Goal: Transaction & Acquisition: Purchase product/service

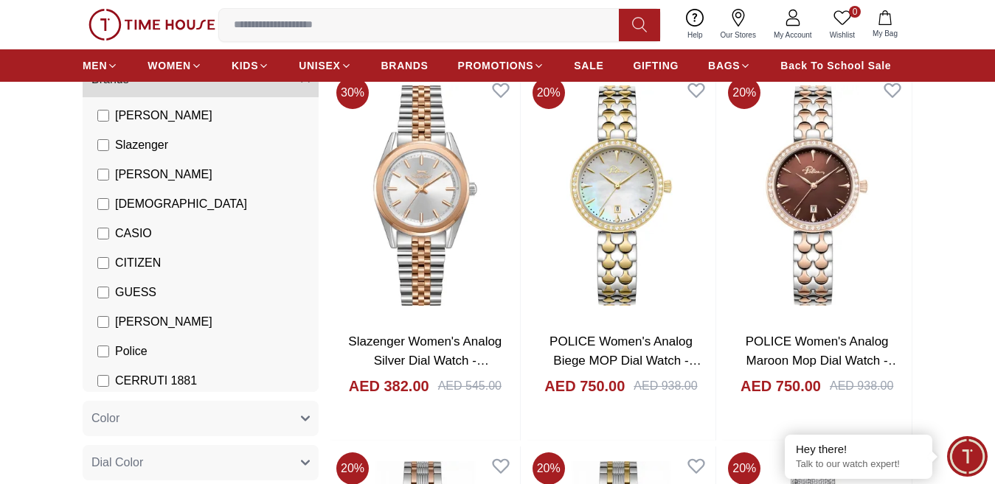
scroll to position [74, 0]
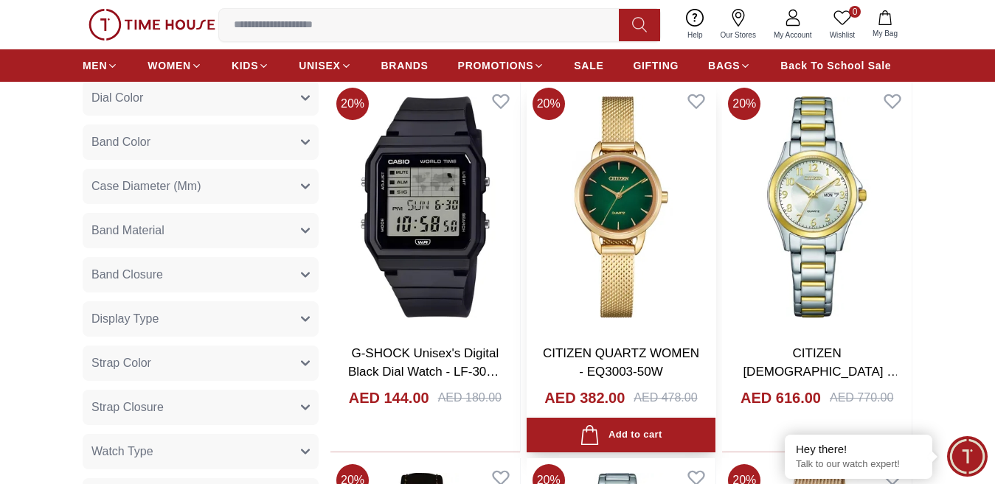
scroll to position [516, 0]
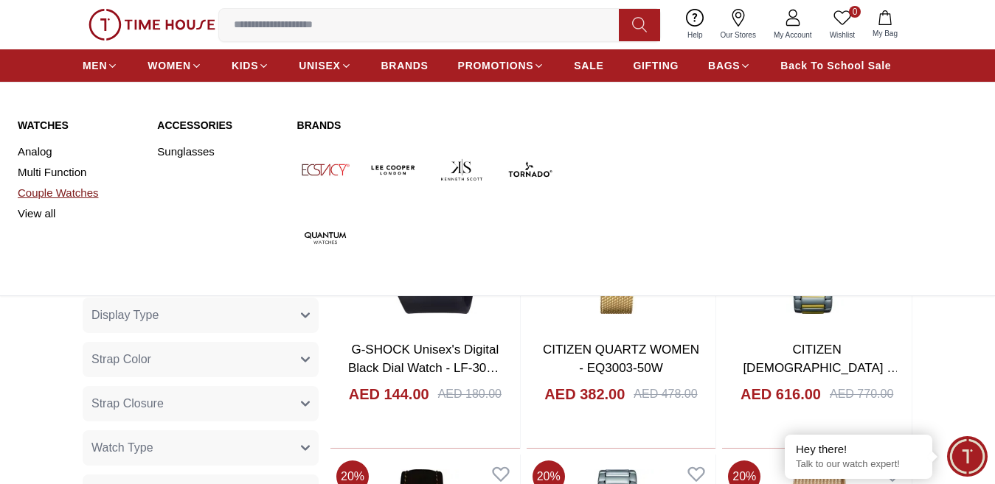
click at [73, 203] on link "Couple Watches" at bounding box center [79, 193] width 122 height 21
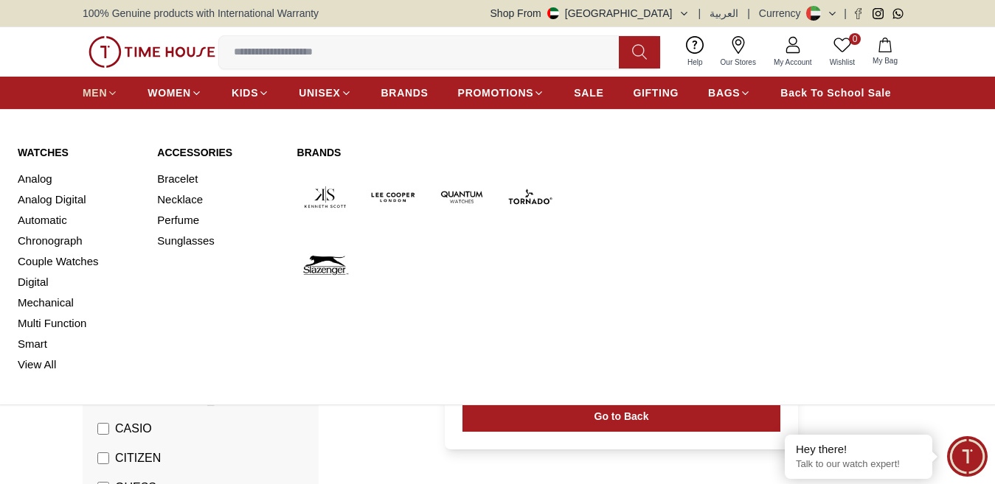
click at [109, 99] on icon at bounding box center [112, 93] width 11 height 11
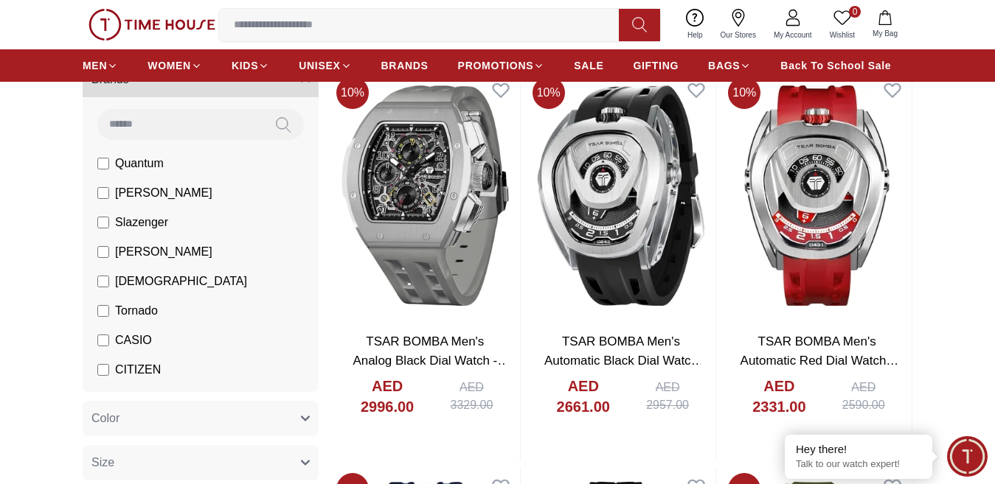
scroll to position [74, 0]
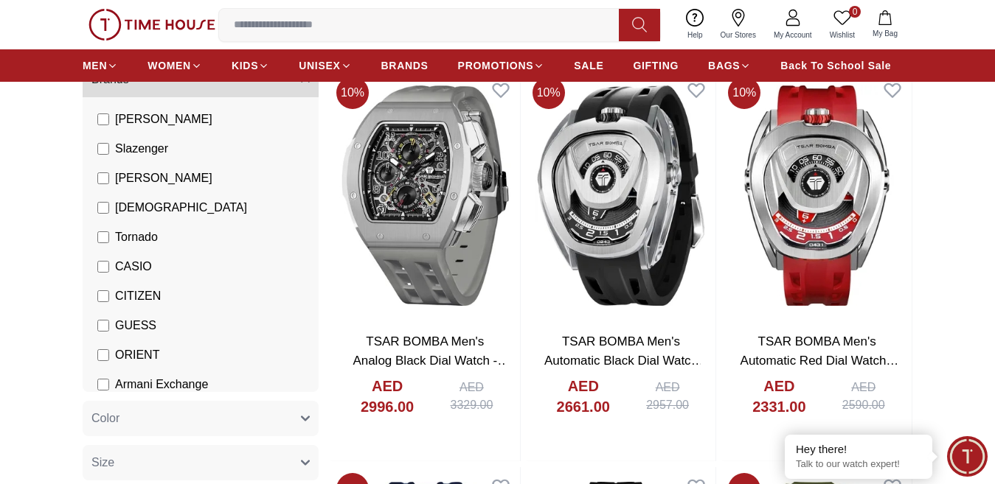
click at [95, 280] on li "CASIO" at bounding box center [203, 266] width 230 height 29
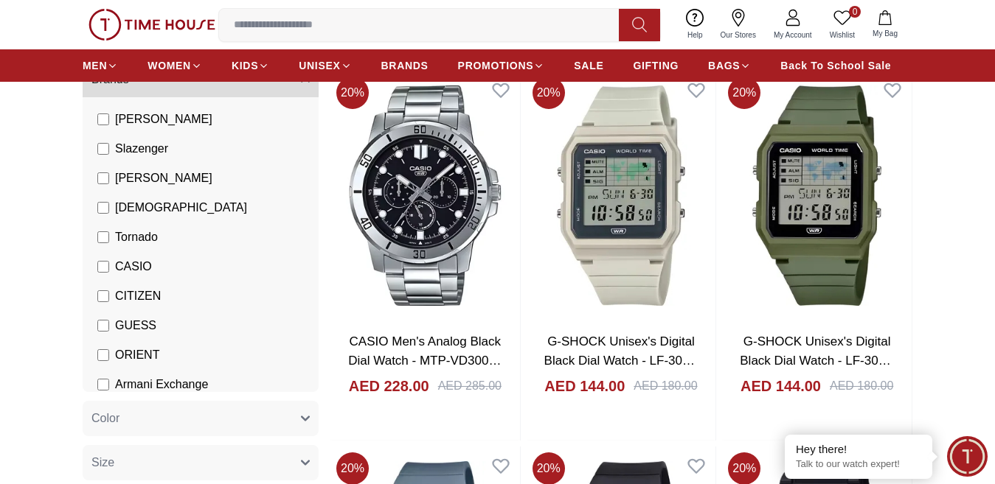
click at [111, 276] on label "CASIO" at bounding box center [124, 267] width 55 height 18
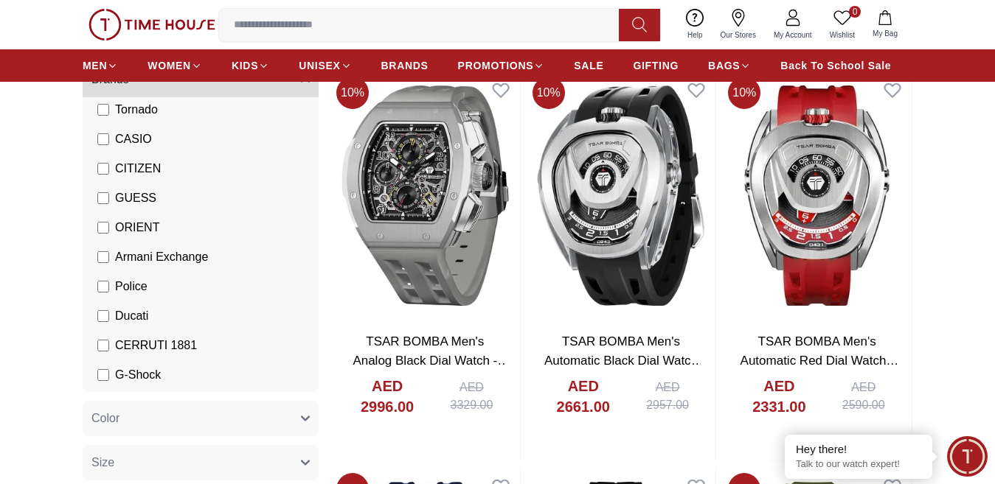
scroll to position [128, 0]
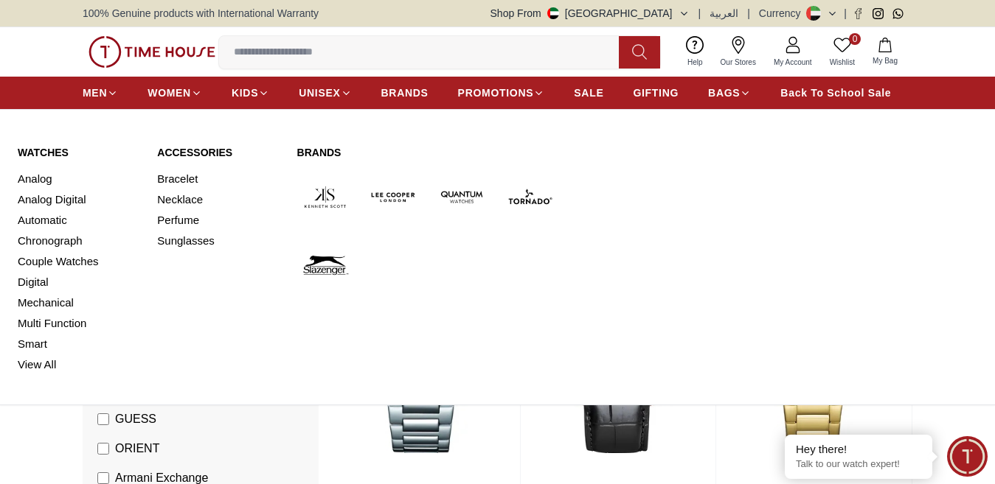
click at [398, 206] on img at bounding box center [393, 197] width 57 height 57
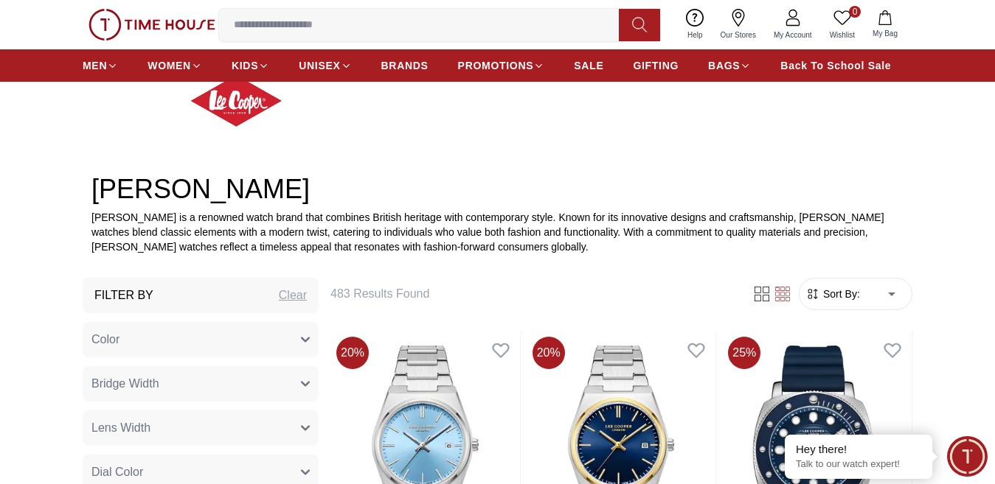
scroll to position [369, 0]
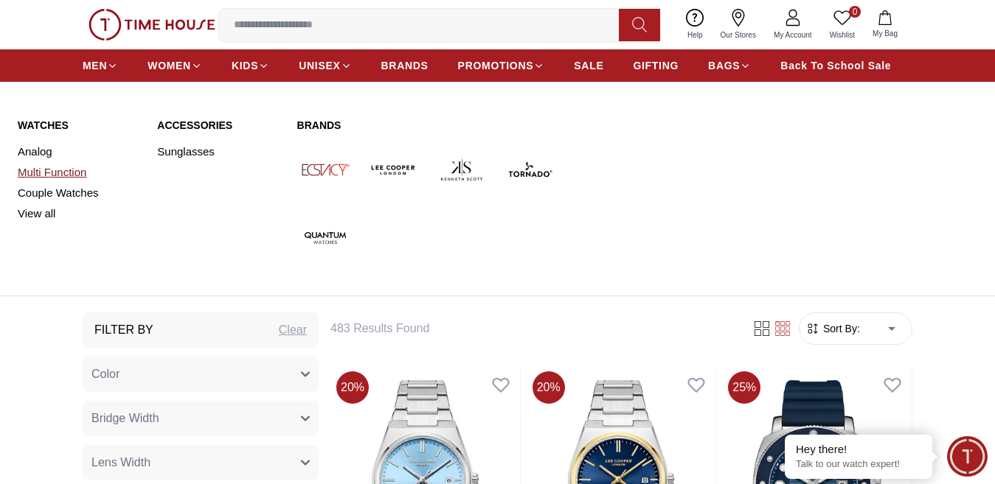
click at [48, 183] on link "Multi Function" at bounding box center [79, 172] width 122 height 21
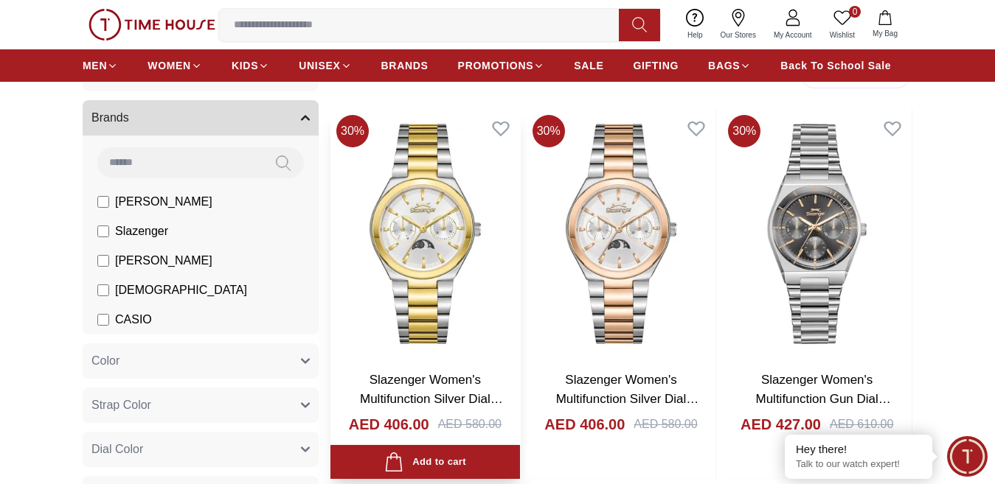
scroll to position [147, 0]
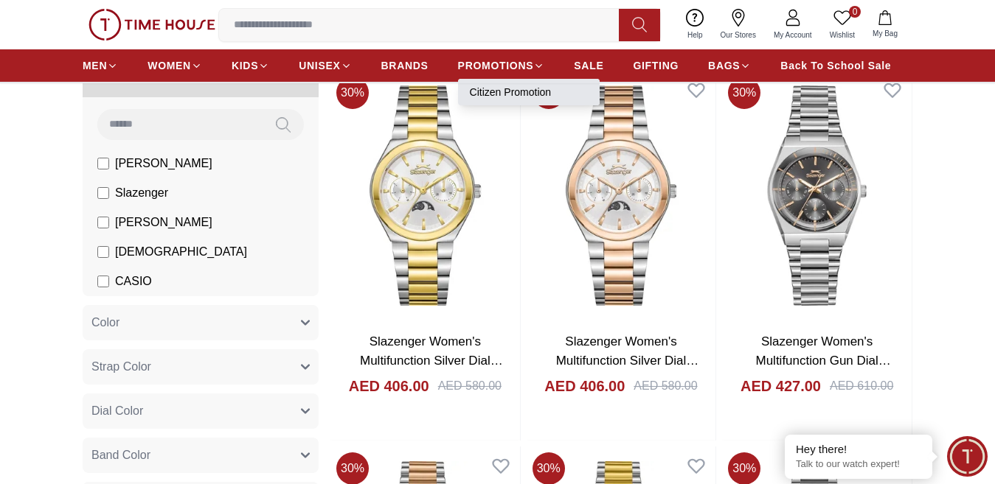
click at [518, 100] on link "Citizen Promotion" at bounding box center [529, 92] width 118 height 15
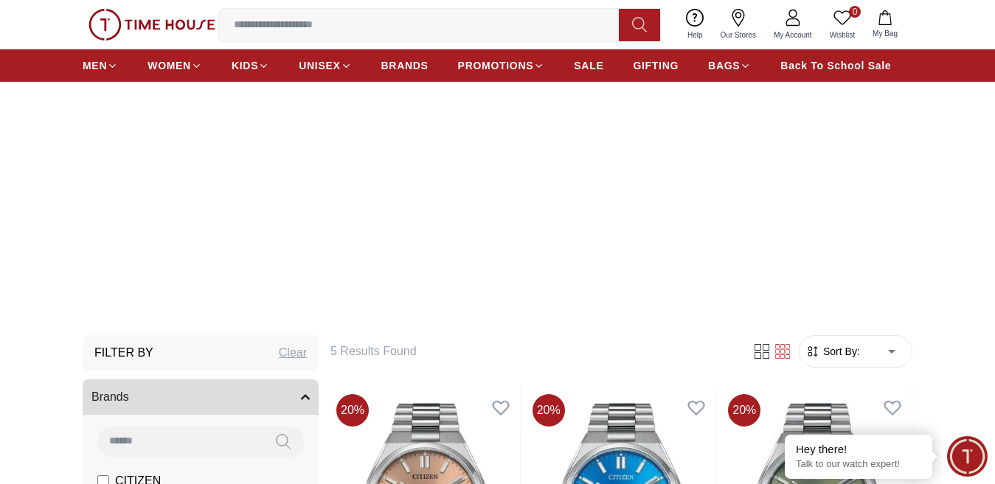
scroll to position [74, 0]
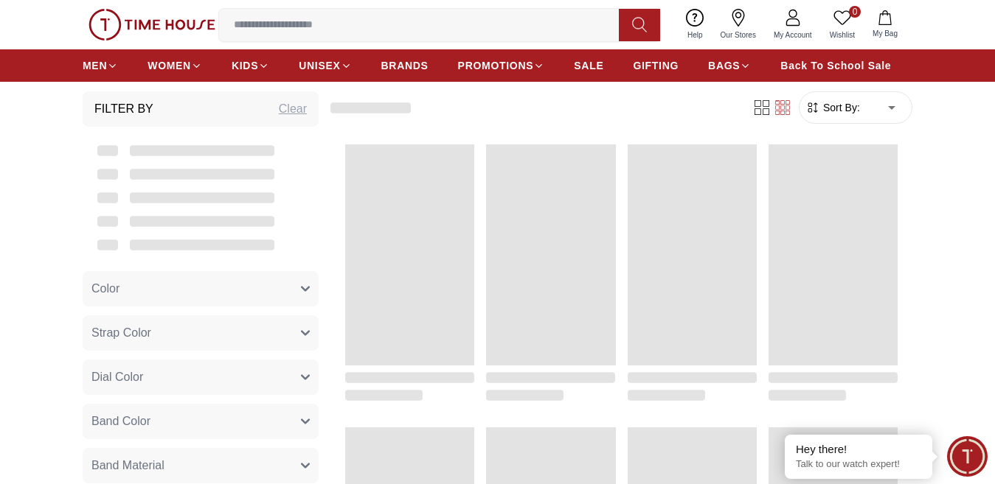
scroll to position [147, 0]
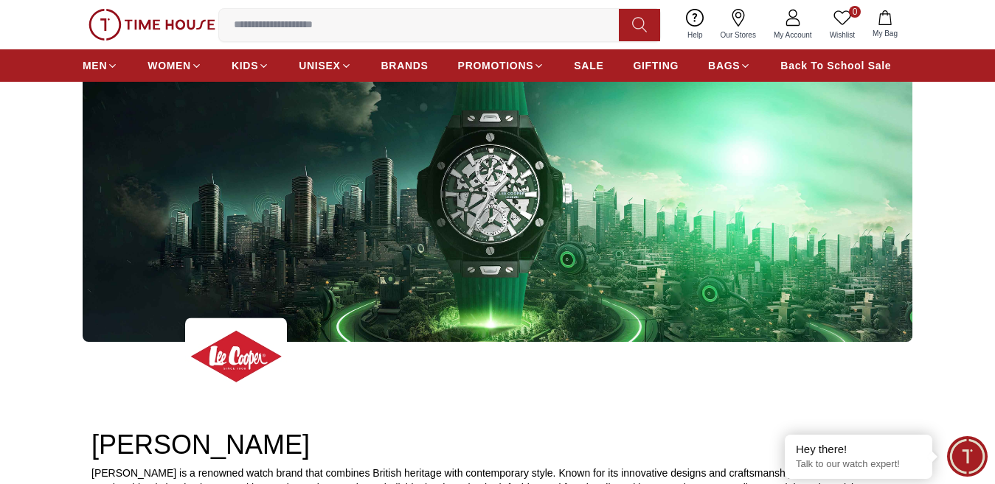
scroll to position [369, 0]
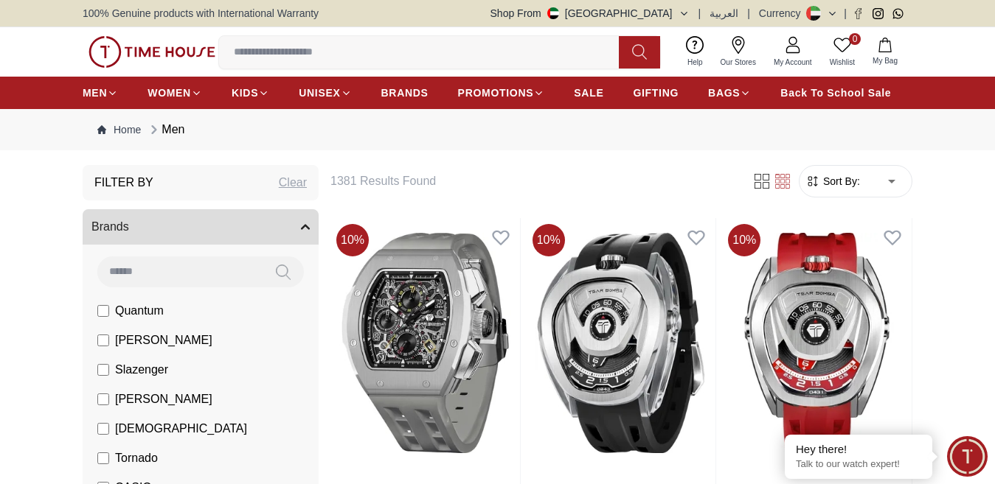
scroll to position [147, 0]
